Goal: Task Accomplishment & Management: Manage account settings

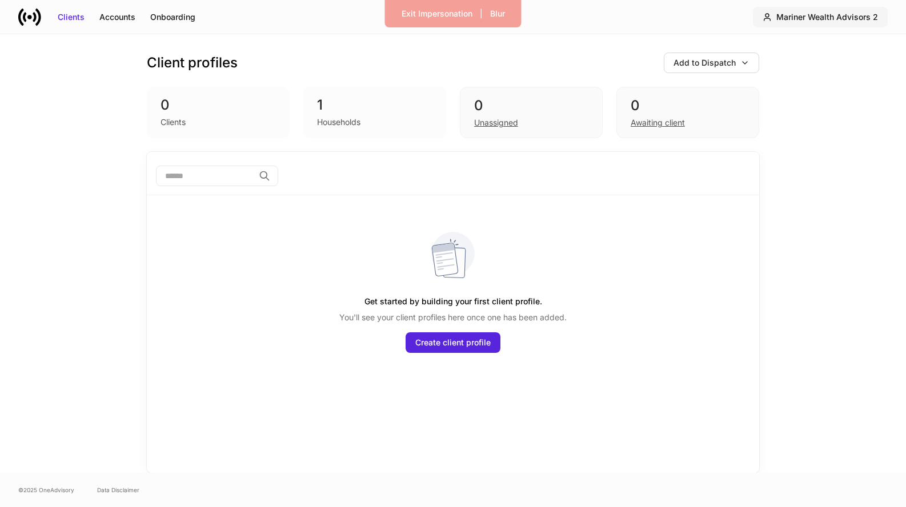
click at [816, 13] on div "Mariner Wealth Advisors 2" at bounding box center [827, 16] width 102 height 11
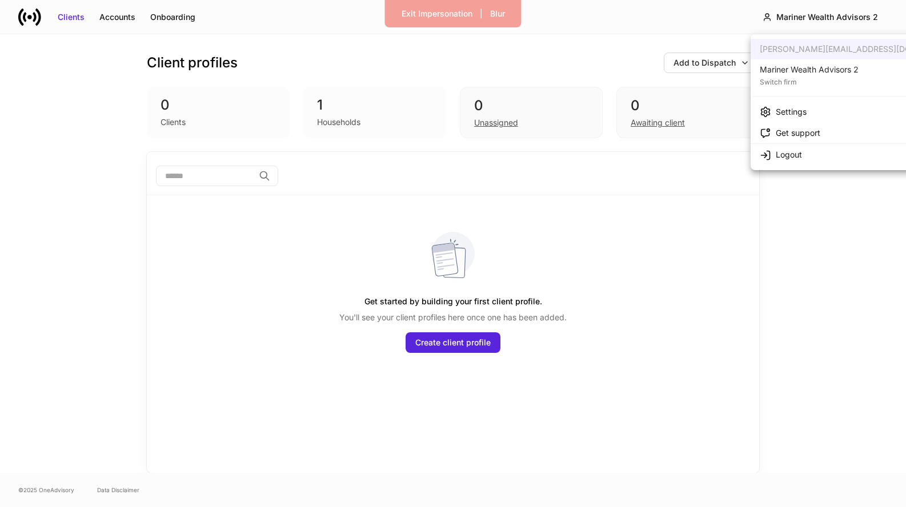
click at [797, 107] on div "Settings" at bounding box center [791, 111] width 31 height 11
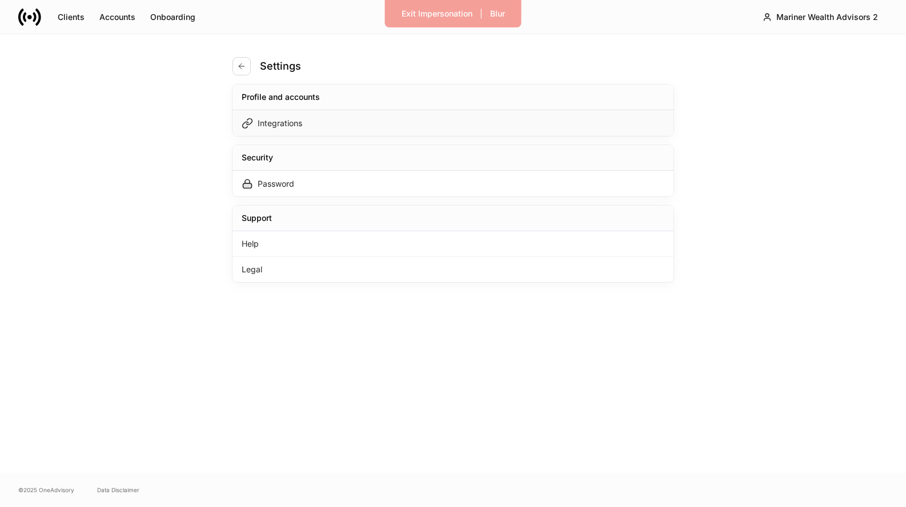
click at [599, 117] on div "Integrations" at bounding box center [452, 123] width 441 height 26
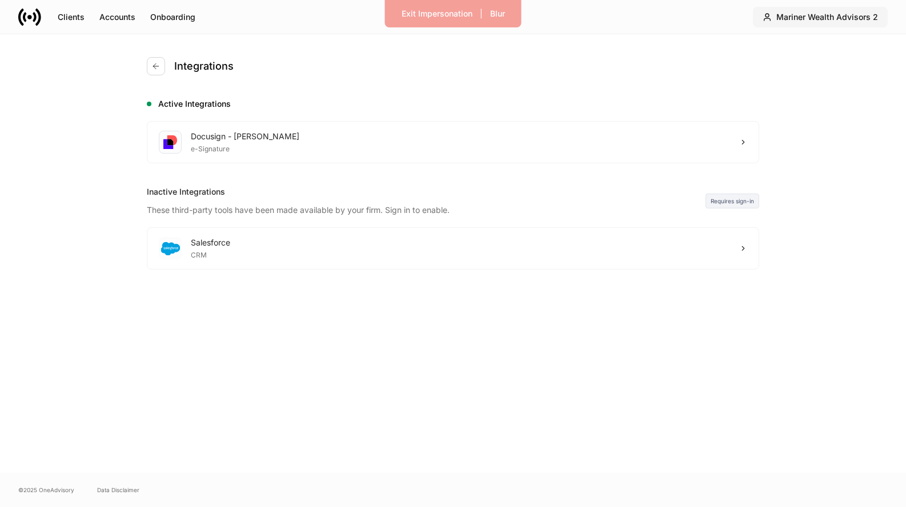
click at [823, 16] on div "Mariner Wealth Advisors 2" at bounding box center [827, 16] width 102 height 11
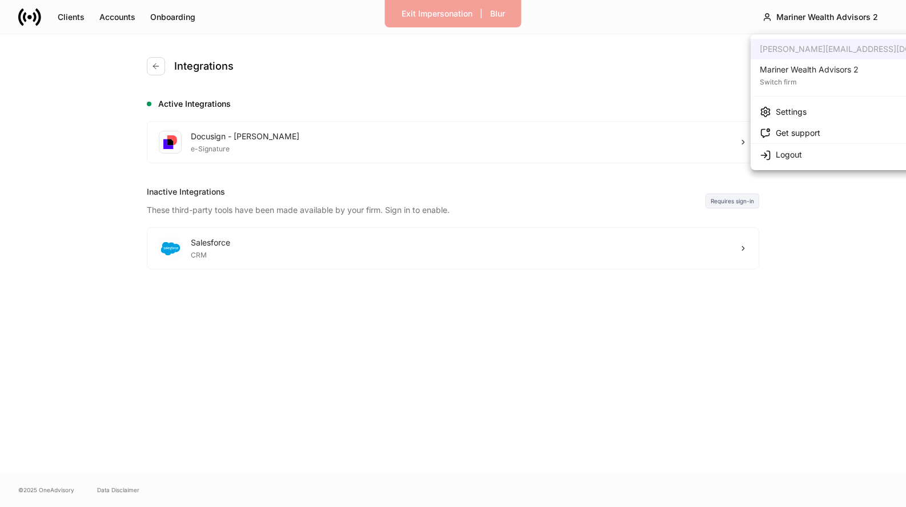
click at [818, 66] on div "Mariner Wealth Advisors 2" at bounding box center [809, 69] width 99 height 11
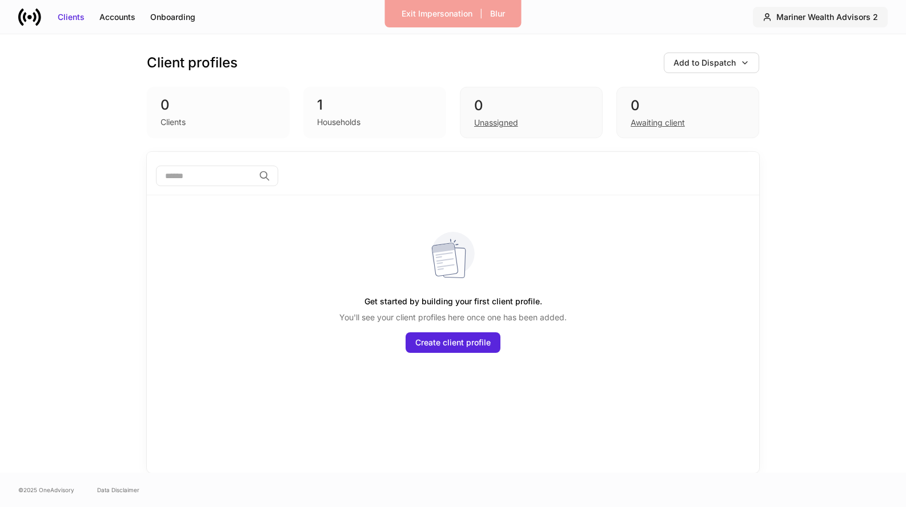
click at [838, 15] on div "Mariner Wealth Advisors 2" at bounding box center [827, 16] width 102 height 11
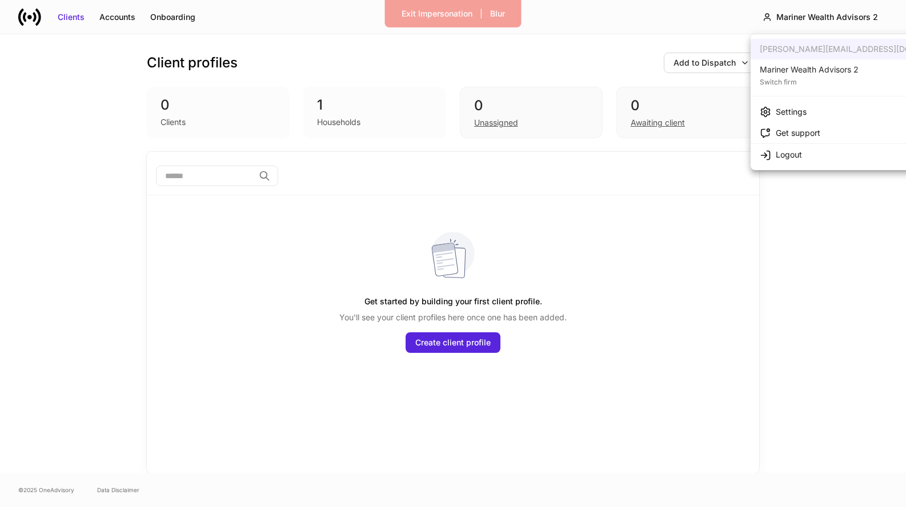
click at [822, 65] on div "Mariner Wealth Advisors 2" at bounding box center [809, 69] width 99 height 11
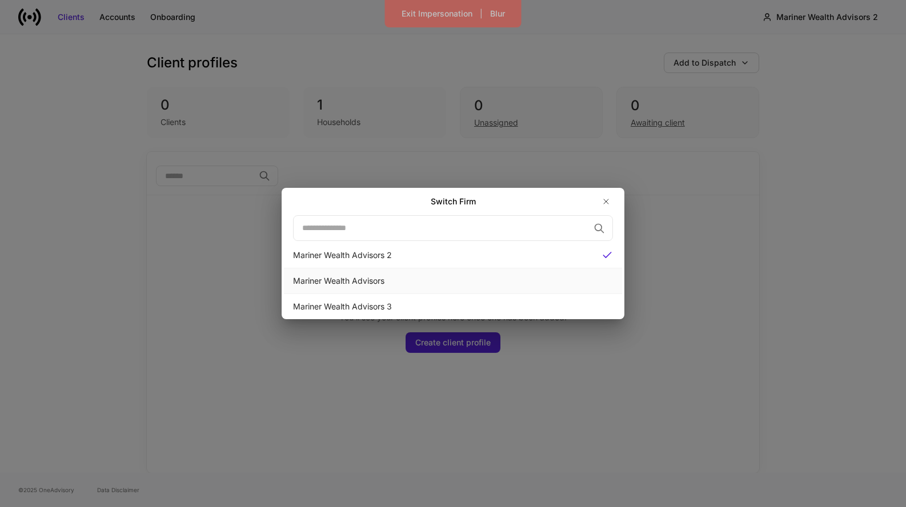
click at [500, 279] on div "Mariner Wealth Advisors" at bounding box center [453, 280] width 320 height 11
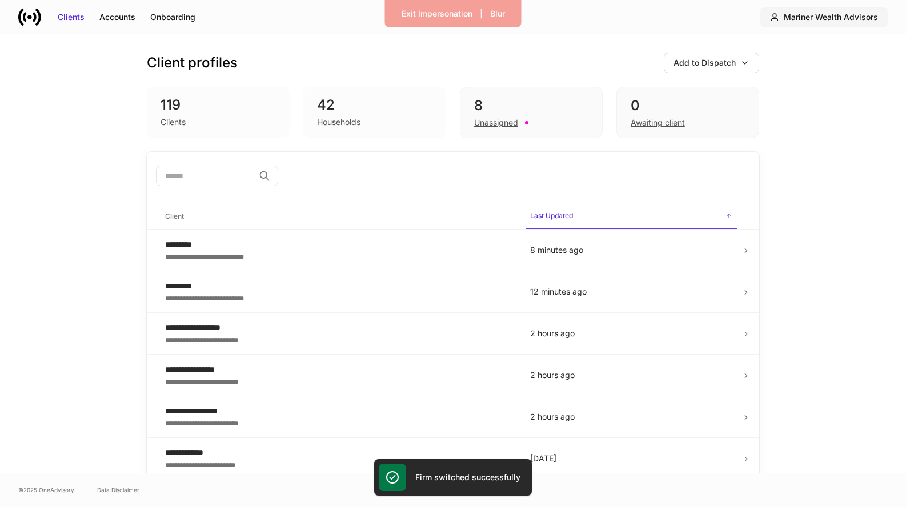
click at [820, 26] on button "Mariner Wealth Advisors" at bounding box center [823, 17] width 127 height 21
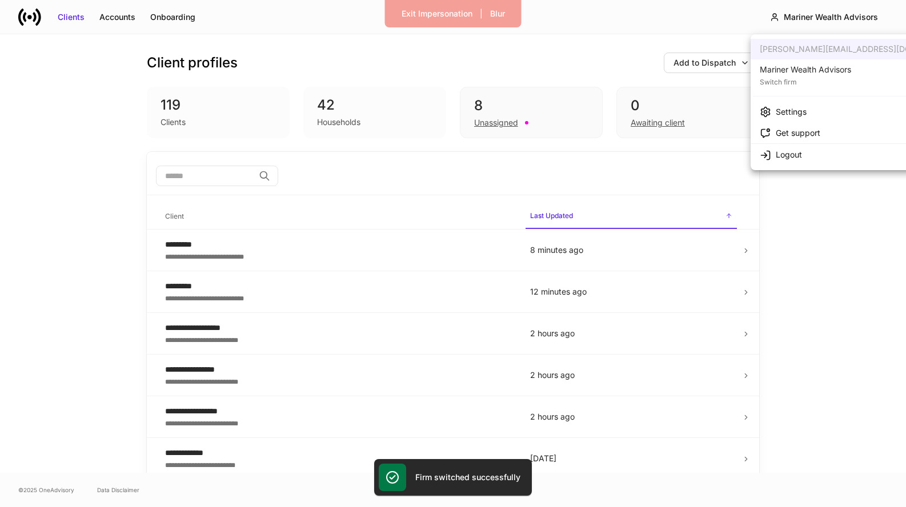
click at [792, 120] on li "Settings" at bounding box center [861, 111] width 222 height 21
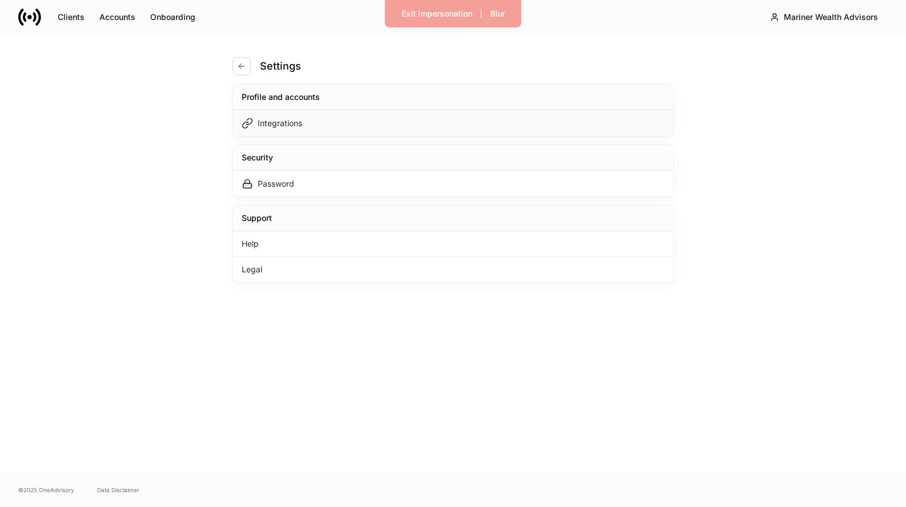
click at [471, 121] on div "Integrations" at bounding box center [452, 123] width 441 height 26
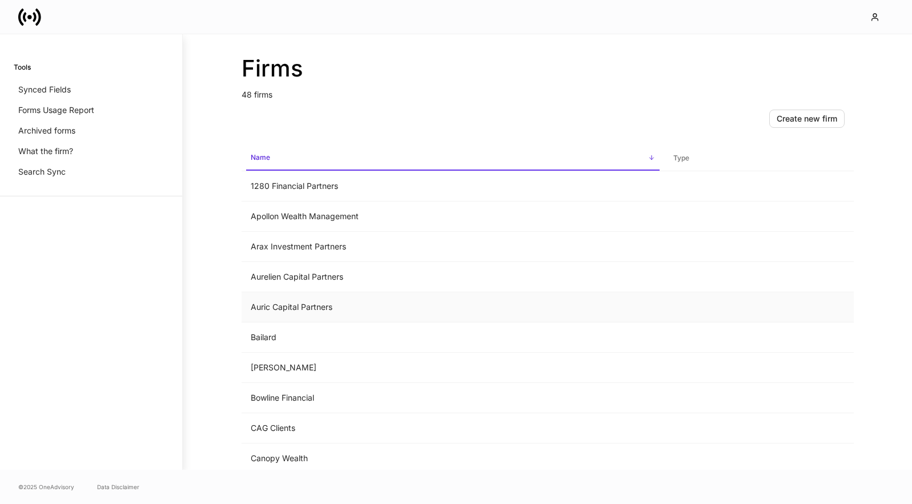
click at [358, 308] on td "Auric Capital Partners" at bounding box center [453, 307] width 423 height 30
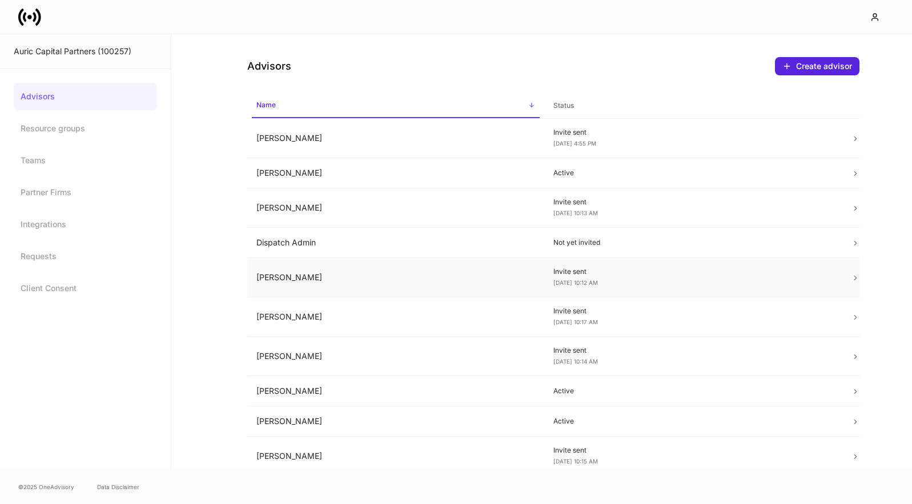
scroll to position [216, 0]
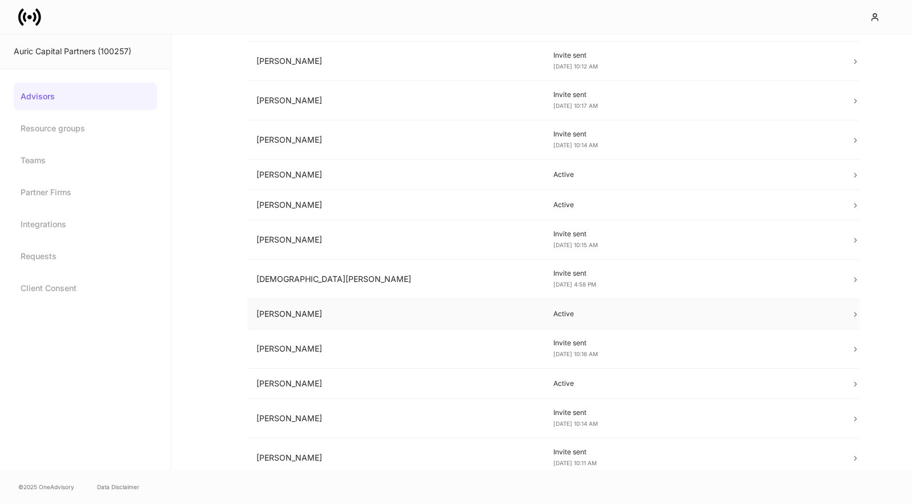
click at [359, 312] on td "[PERSON_NAME]" at bounding box center [396, 314] width 298 height 30
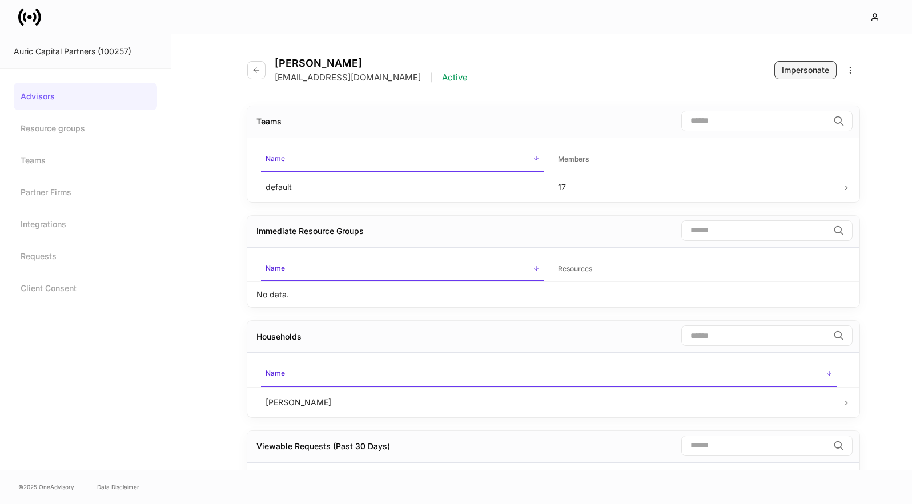
click at [790, 65] on div "Impersonate" at bounding box center [805, 70] width 47 height 11
click at [805, 79] on button "Impersonate" at bounding box center [805, 70] width 62 height 18
